Goal: Task Accomplishment & Management: Manage account settings

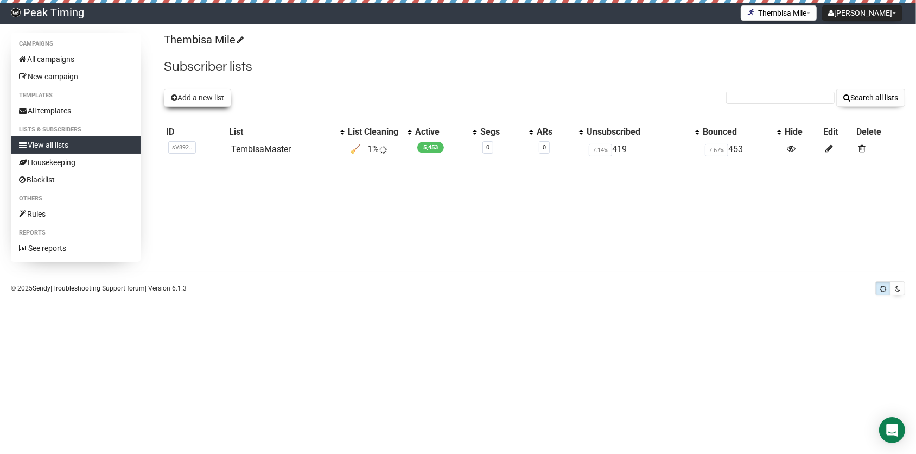
click at [216, 96] on button "Add a new list" at bounding box center [197, 97] width 67 height 18
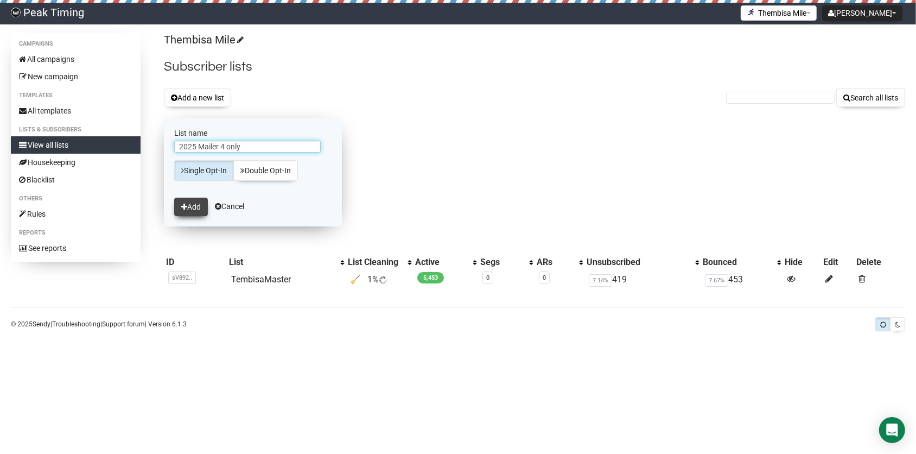
type input "2025 Mailer 4 only"
click at [190, 203] on button "Add" at bounding box center [191, 206] width 34 height 18
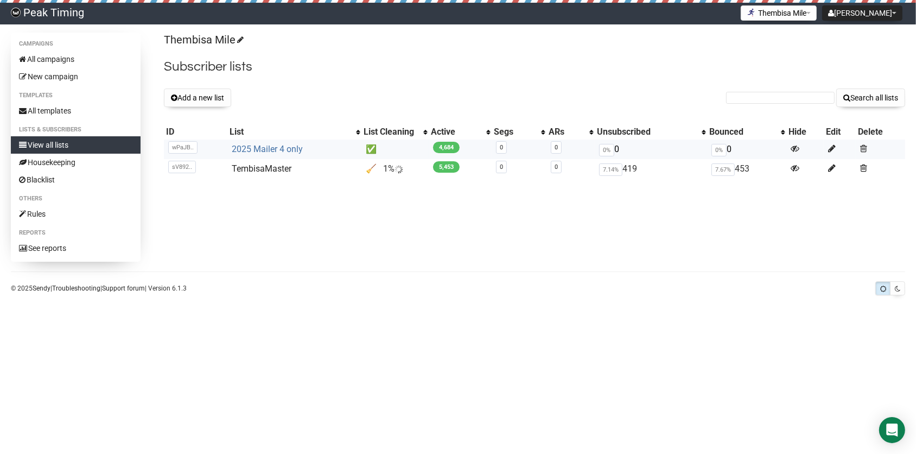
click at [268, 145] on link "2025 Mailer 4 only" at bounding box center [267, 149] width 71 height 10
click at [288, 146] on link "2025 Mailer 4 only" at bounding box center [267, 149] width 71 height 10
